Goal: Find specific page/section

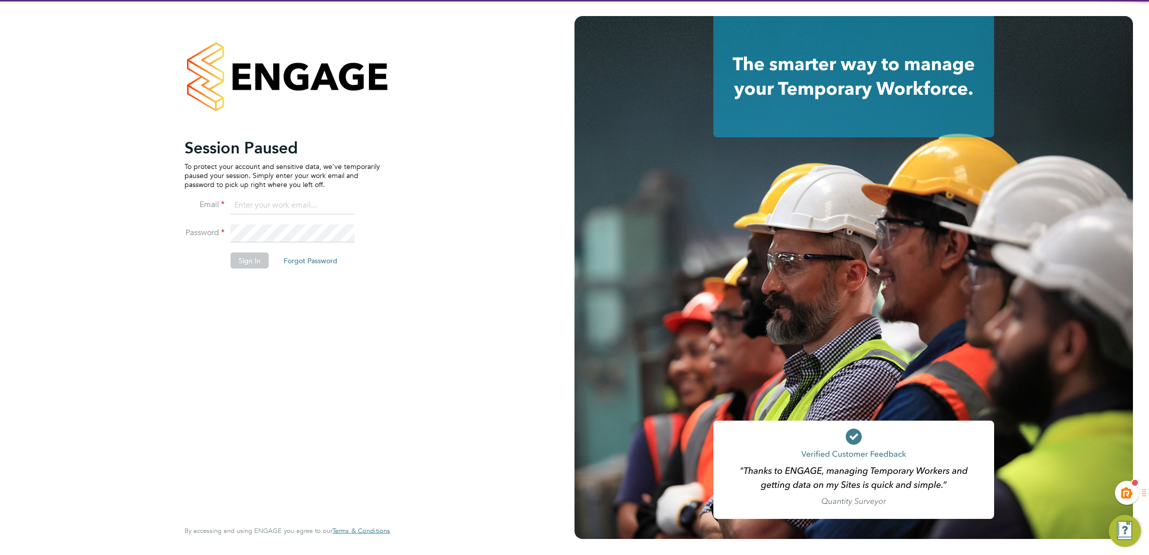
type input "kiera.troutt@buildrec.com"
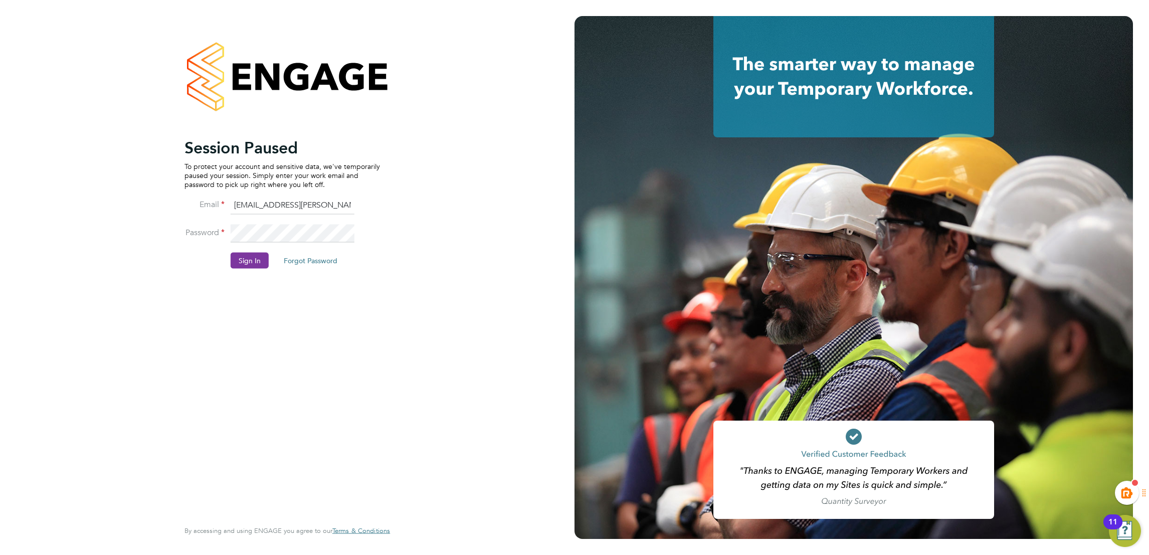
click at [242, 264] on button "Sign In" at bounding box center [250, 260] width 38 height 16
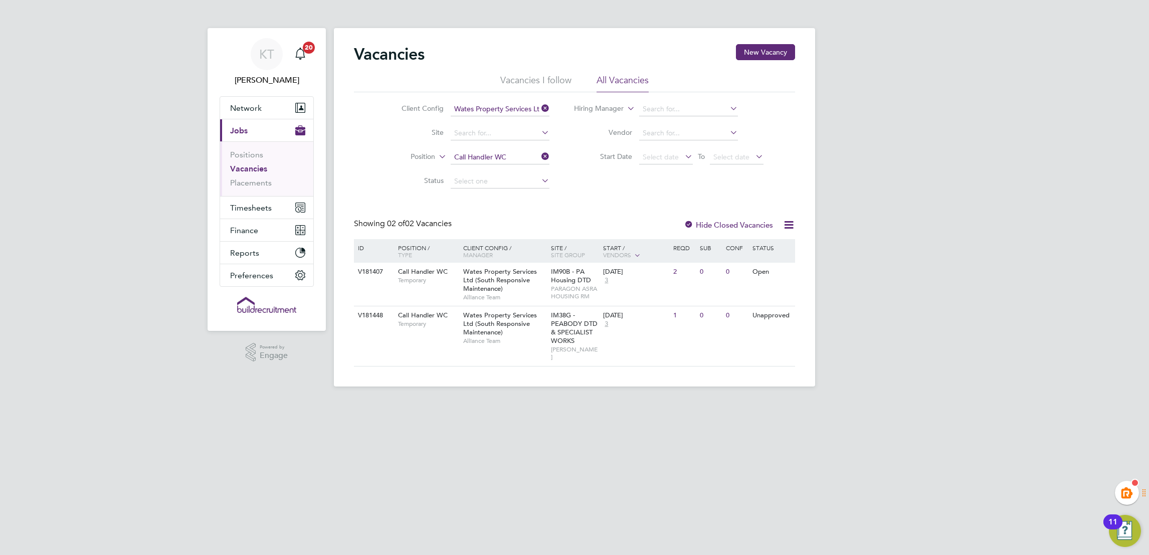
click at [539, 154] on icon at bounding box center [539, 156] width 0 height 14
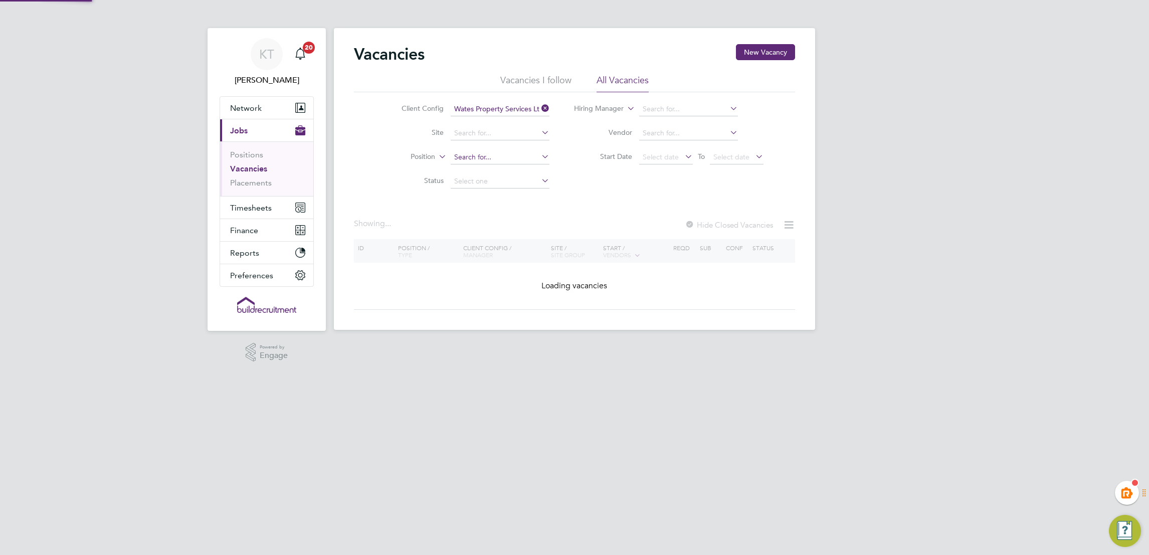
click at [482, 159] on input at bounding box center [500, 157] width 99 height 14
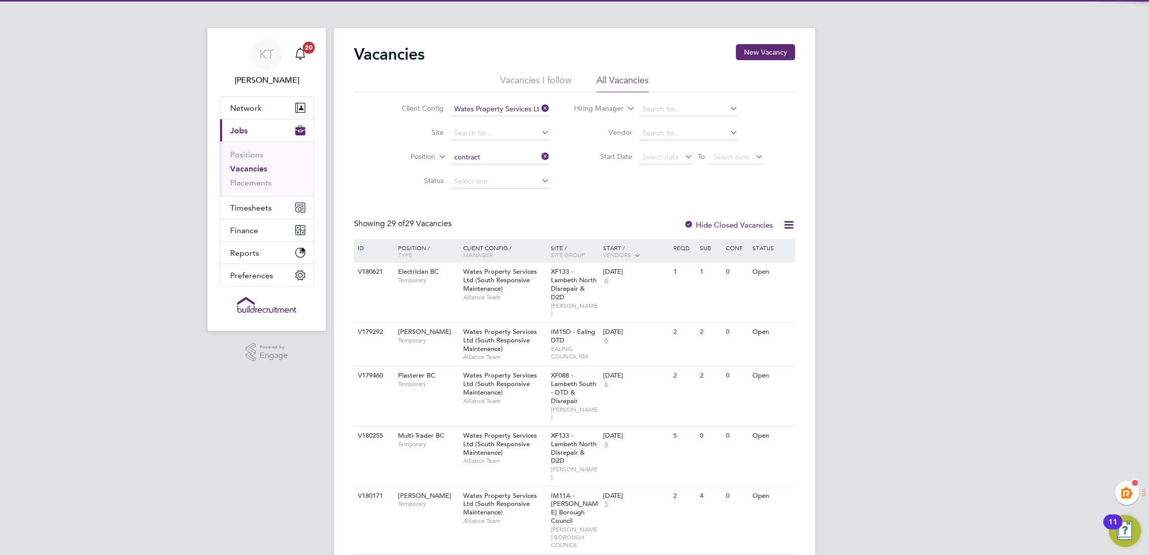
click at [499, 171] on li "Contract Manager WC" at bounding box center [500, 171] width 100 height 14
type input "Contract Manager WC"
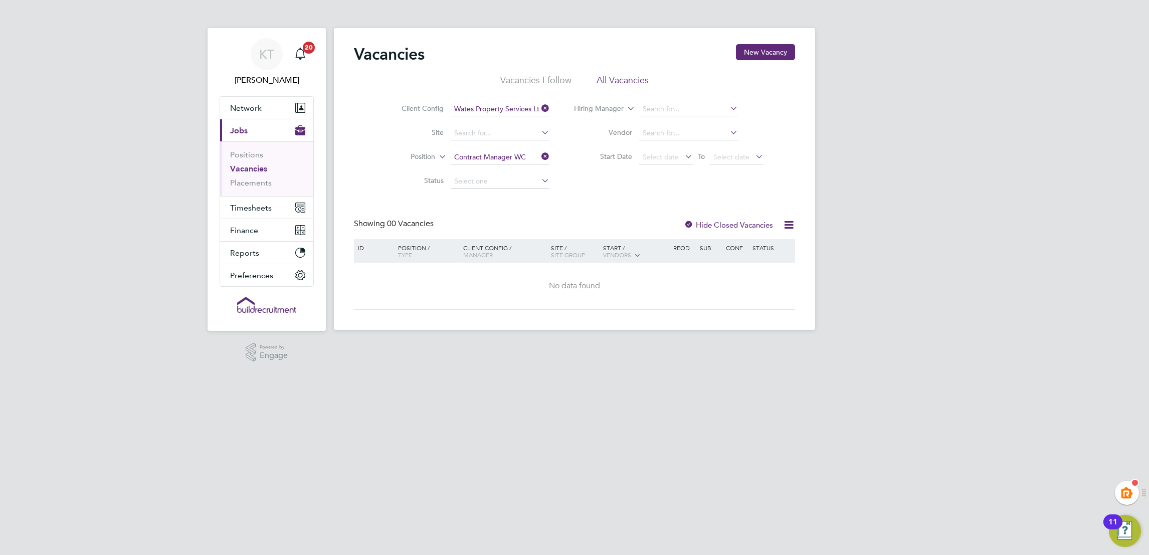
click at [698, 228] on label "Hide Closed Vacancies" at bounding box center [728, 225] width 89 height 10
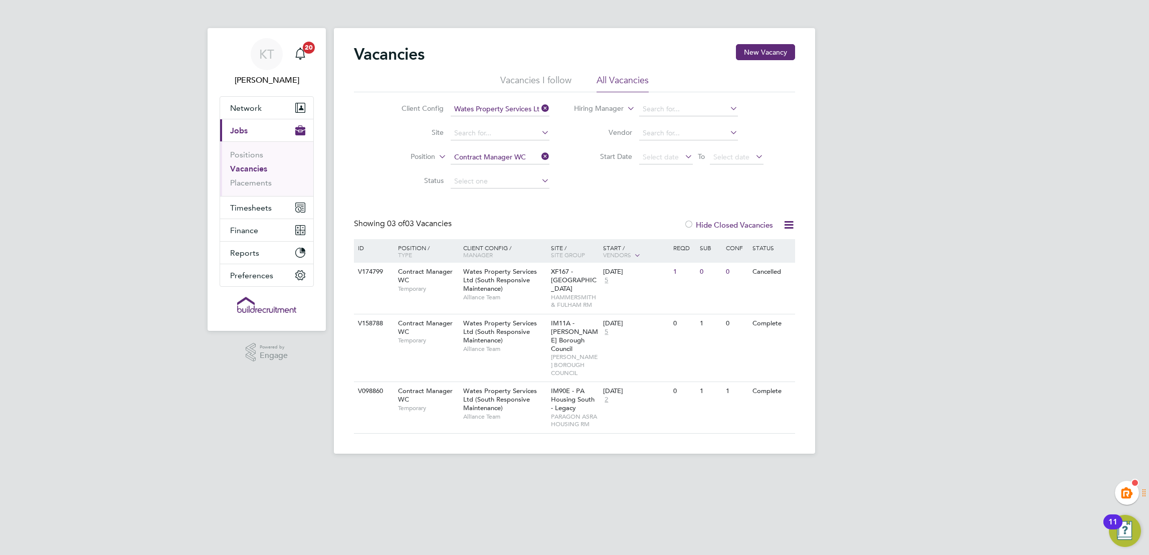
drag, startPoint x: 360, startPoint y: 35, endPoint x: 834, endPoint y: 410, distance: 604.0
click at [909, 304] on div "KT [PERSON_NAME] Notifications 20 Applications: Network Team Members Businesses…" at bounding box center [574, 235] width 1149 height 470
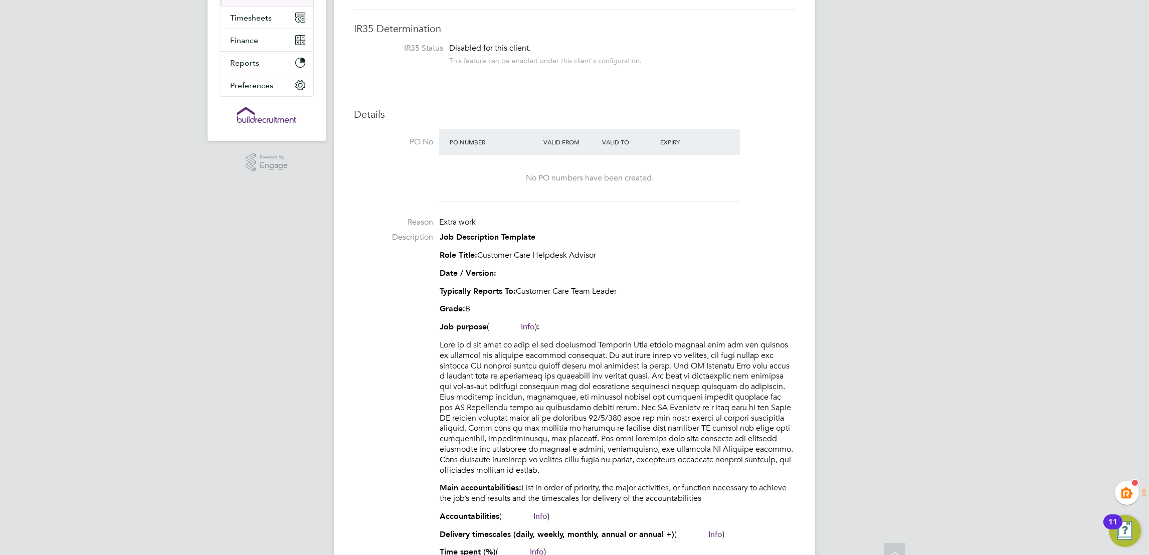
scroll to position [225, 0]
